Goal: Task Accomplishment & Management: Use online tool/utility

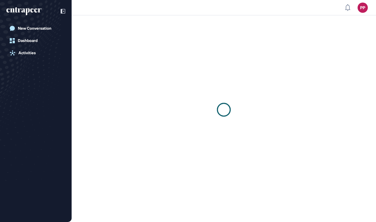
scroll to position [0, 0]
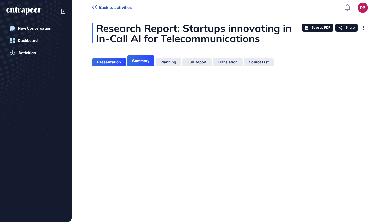
scroll to position [196, 1]
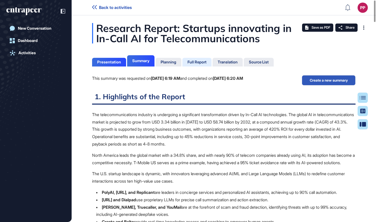
click at [195, 63] on div "Full Report" at bounding box center [196, 62] width 19 height 5
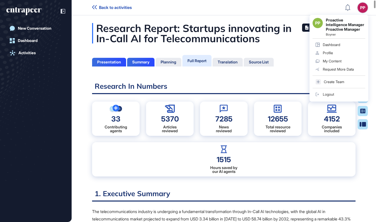
click at [332, 97] on link "Logout" at bounding box center [338, 94] width 53 height 8
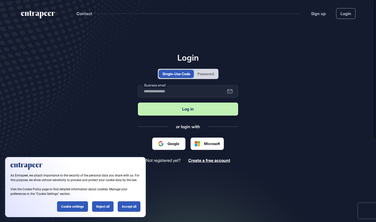
click at [210, 76] on div "Password" at bounding box center [205, 73] width 16 height 5
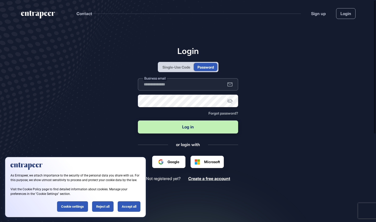
type input "**********"
click at [180, 132] on button "Log in" at bounding box center [188, 126] width 100 height 13
